Goal: Information Seeking & Learning: Check status

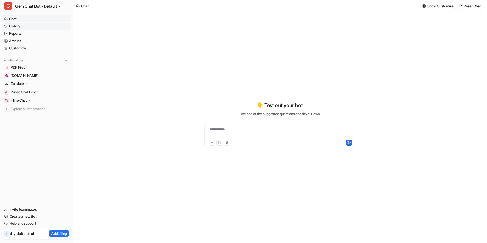
click at [14, 25] on link "History" at bounding box center [36, 26] width 69 height 7
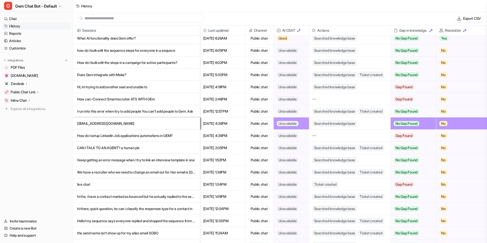
scroll to position [382, 0]
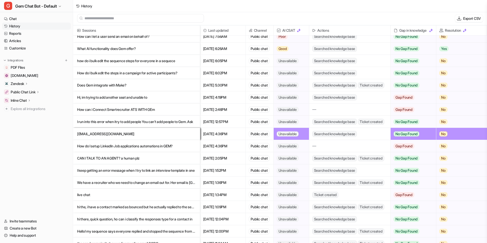
click at [156, 156] on p "CAN I TALK TO AN AGENT? a human plz" at bounding box center [136, 158] width 119 height 12
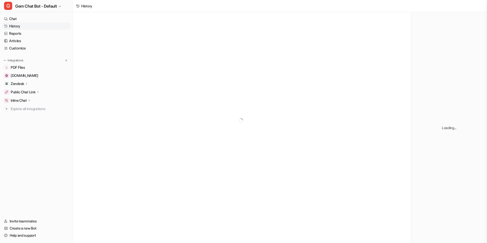
click at [155, 158] on div at bounding box center [242, 120] width 338 height 217
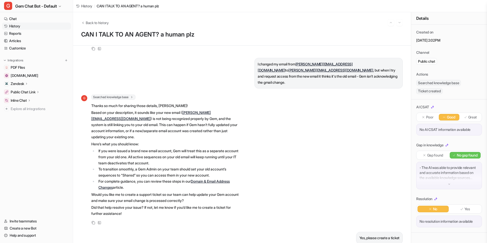
scroll to position [135, 0]
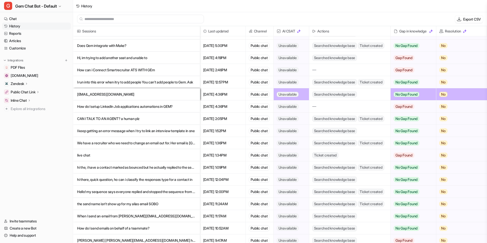
scroll to position [424, 0]
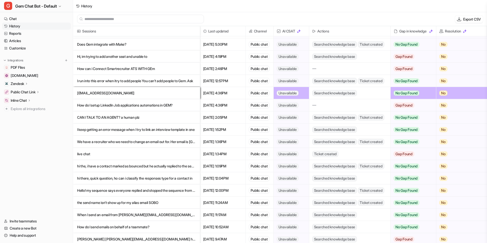
click at [190, 154] on p "live chat" at bounding box center [136, 154] width 119 height 12
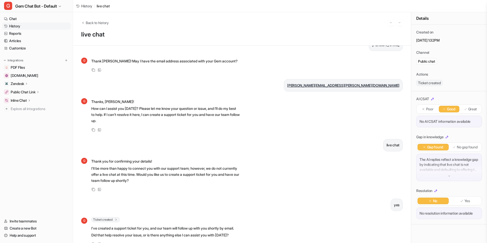
scroll to position [108, 0]
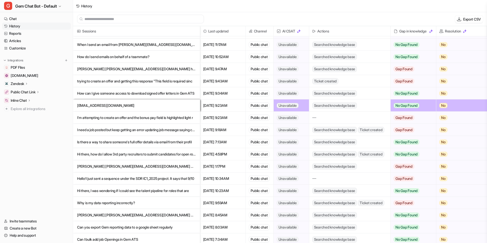
scroll to position [595, 0]
click at [127, 18] on input "text" at bounding box center [142, 19] width 117 height 8
paste input "**********"
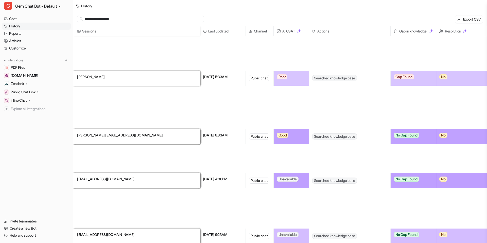
scroll to position [1, 0]
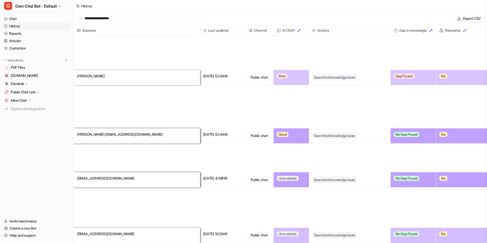
type input "**********"
click at [150, 231] on p "[EMAIL_ADDRESS][DOMAIN_NAME]" at bounding box center [136, 234] width 119 height 12
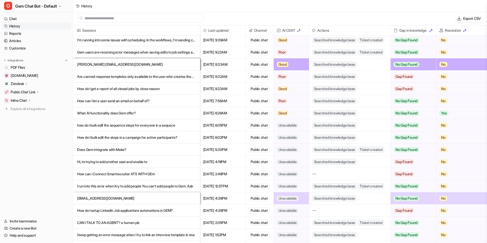
scroll to position [316, 0]
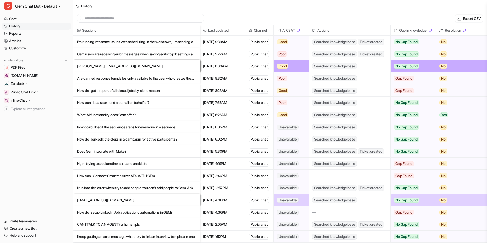
click at [193, 55] on p "Gem users are receiving error messages when saving edits to job settings and ope" at bounding box center [136, 54] width 119 height 12
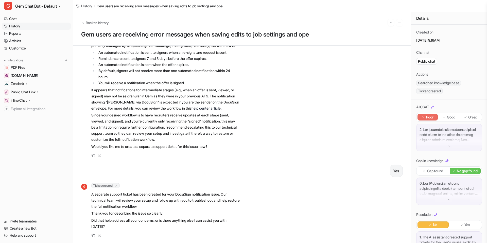
scroll to position [425, 0]
